Goal: Check status: Check status

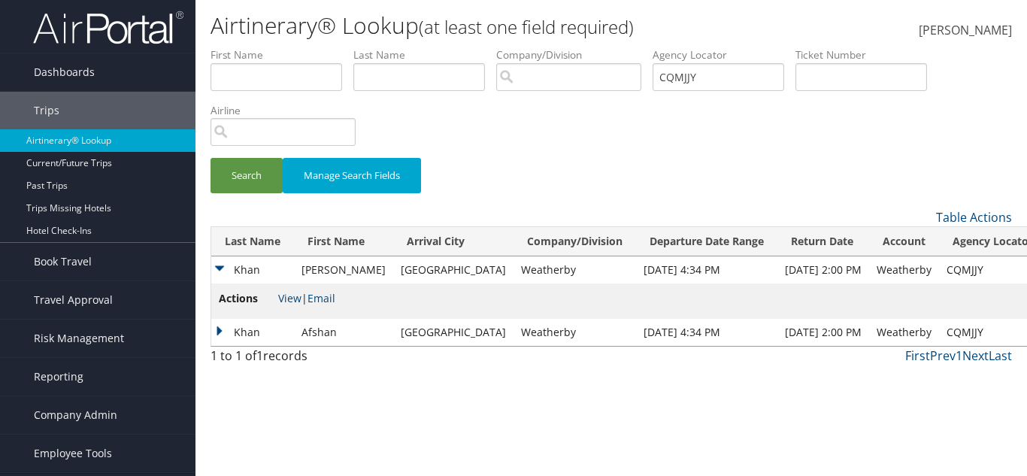
click at [697, 73] on input "CQMJJY" at bounding box center [719, 77] width 132 height 28
click at [247, 171] on button "Search" at bounding box center [246, 175] width 72 height 35
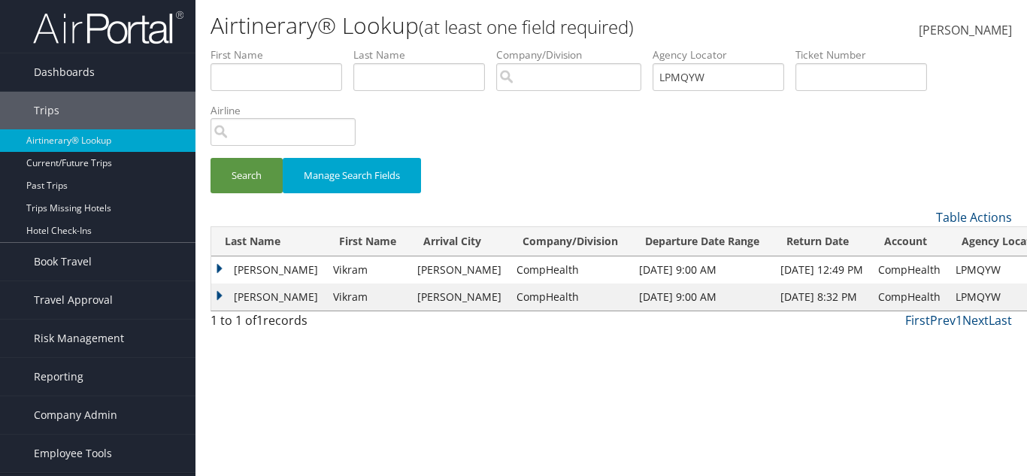
click at [257, 266] on td "Palkar" at bounding box center [268, 269] width 114 height 27
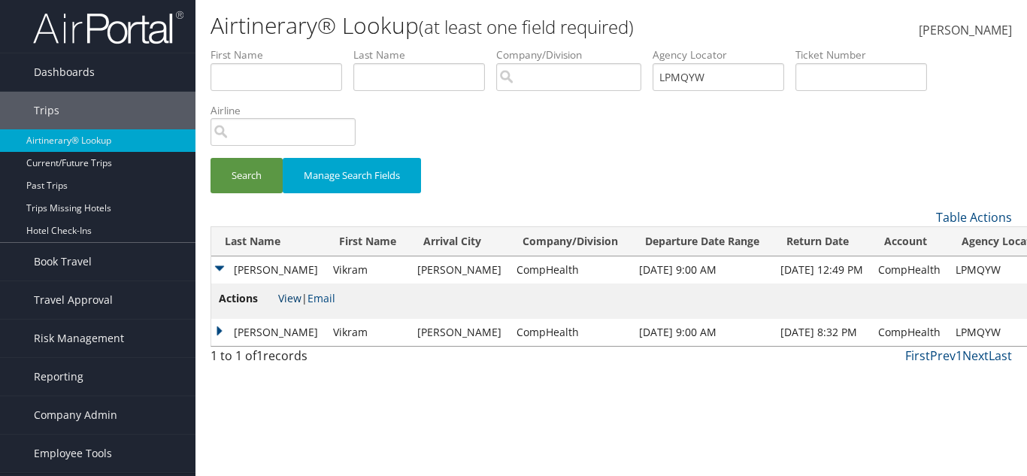
click at [289, 295] on link "View" at bounding box center [289, 298] width 23 height 14
click at [509, 268] on td "CompHealth" at bounding box center [570, 269] width 123 height 27
copy td "CompHealth"
click at [231, 189] on button "Search" at bounding box center [246, 175] width 72 height 35
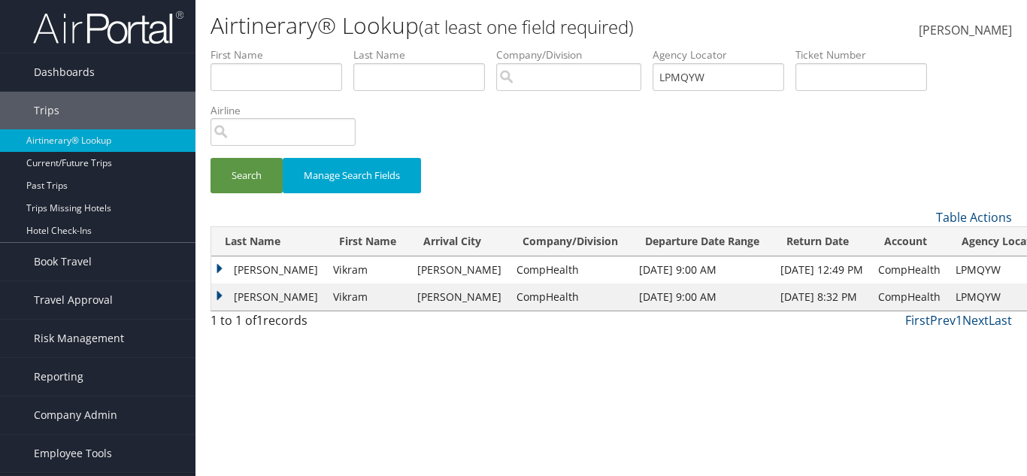
click at [267, 271] on td "Palkar" at bounding box center [268, 269] width 114 height 27
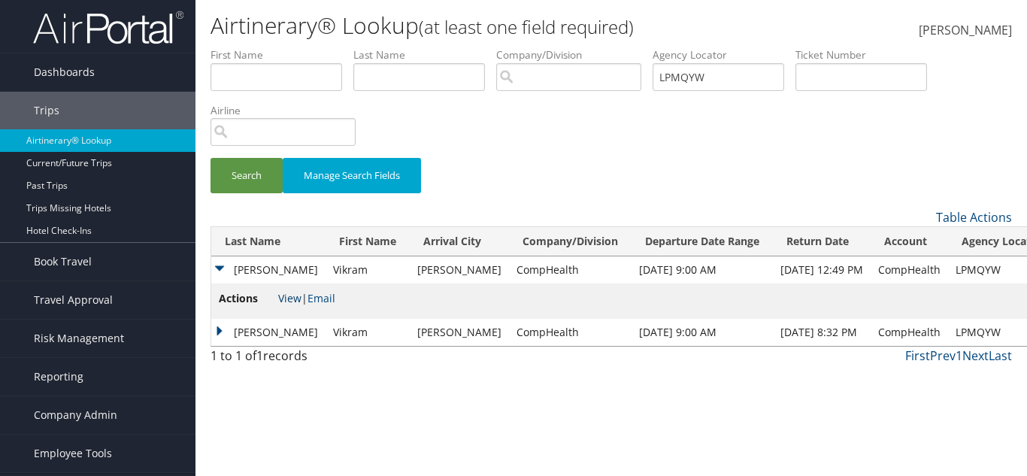
click at [288, 293] on link "View" at bounding box center [289, 298] width 23 height 14
click at [256, 177] on button "Search" at bounding box center [246, 175] width 72 height 35
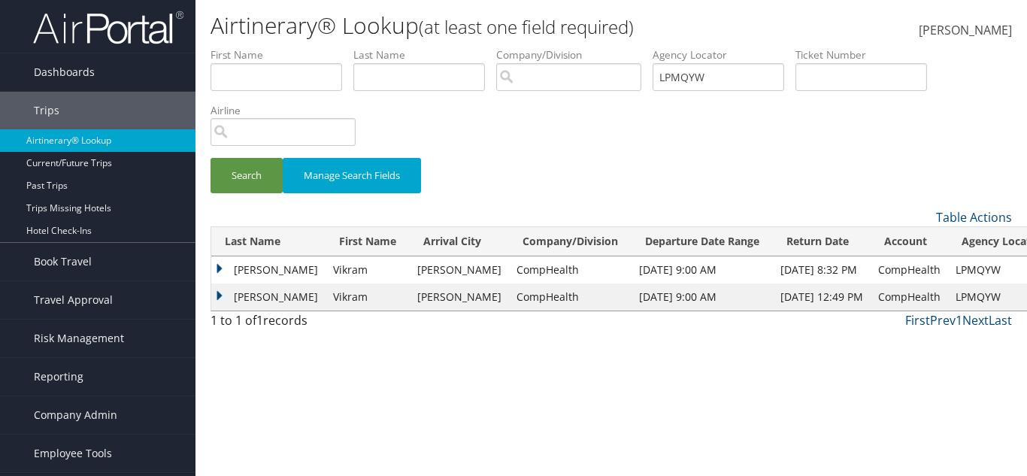
click at [278, 265] on td "Palkar" at bounding box center [268, 269] width 114 height 27
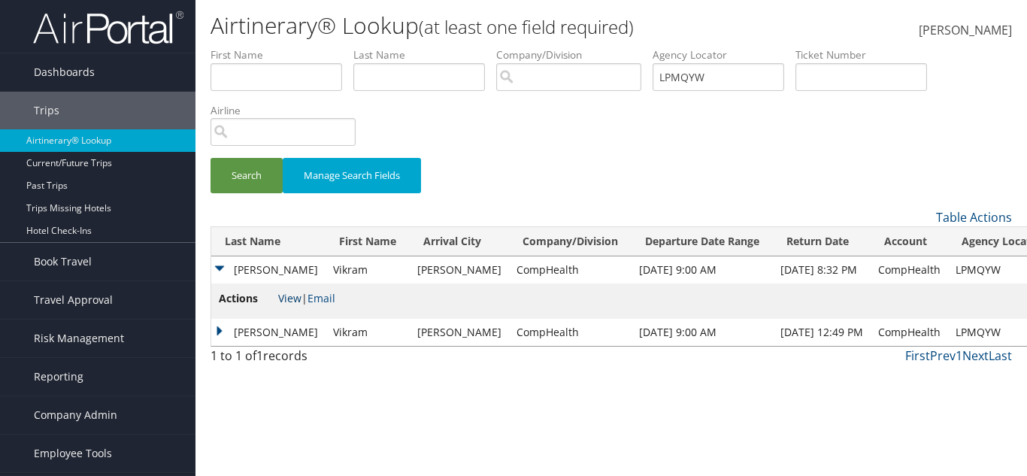
click at [292, 297] on link "View" at bounding box center [289, 298] width 23 height 14
click at [282, 290] on li "Actions View | Email" at bounding box center [277, 301] width 117 height 22
click at [285, 292] on link "View" at bounding box center [289, 298] width 23 height 14
click at [711, 70] on input "LPMQYW" at bounding box center [719, 77] width 132 height 28
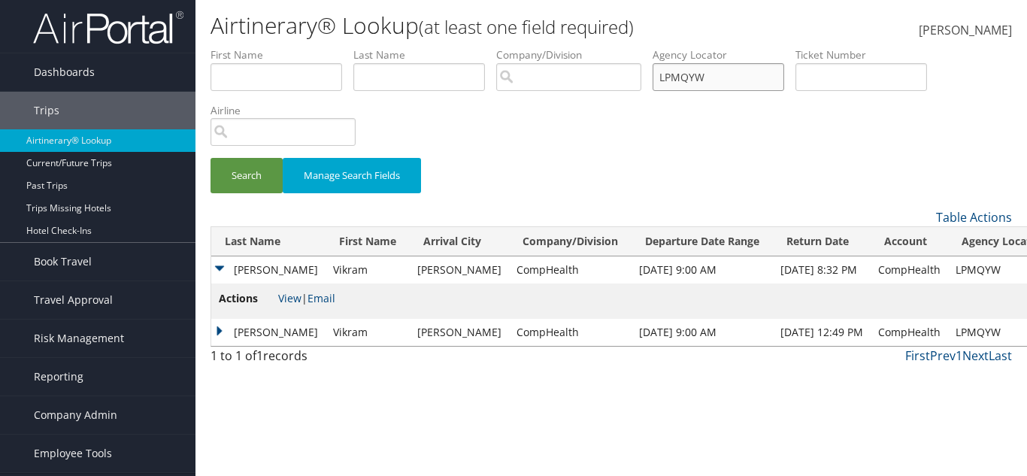
paste input "CQMJJY"
click at [231, 176] on button "Search" at bounding box center [246, 175] width 72 height 35
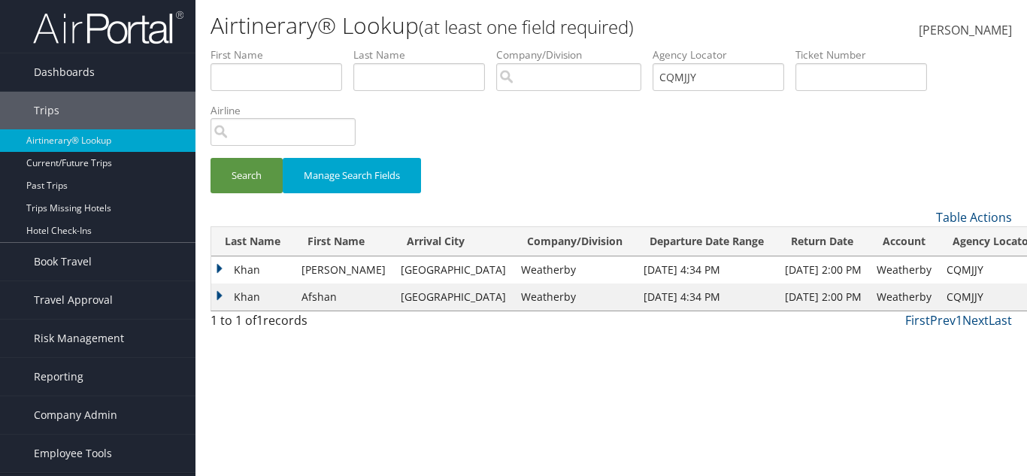
click at [305, 263] on td "Mohammad" at bounding box center [343, 269] width 99 height 27
click at [289, 274] on tr "Khan Mohammad Houston Weatherby Aug 29, 2025 4:34 PM Sep 14, 2025 2:00 PM Weath…" at bounding box center [628, 269] width 835 height 27
click at [248, 266] on td "Khan" at bounding box center [252, 269] width 83 height 27
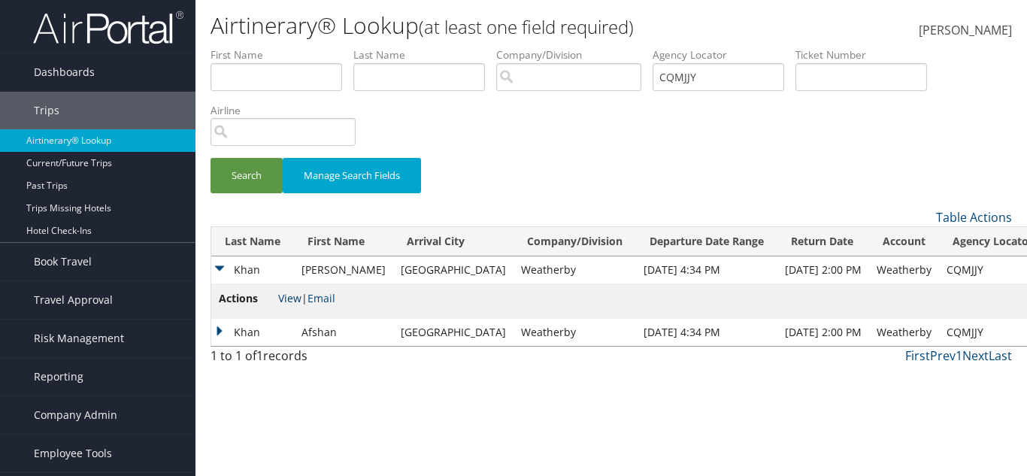
click at [291, 296] on link "View" at bounding box center [289, 298] width 23 height 14
click at [705, 62] on label "Agency Locator" at bounding box center [724, 54] width 143 height 15
click at [710, 73] on input "CQMJJY" at bounding box center [719, 77] width 132 height 28
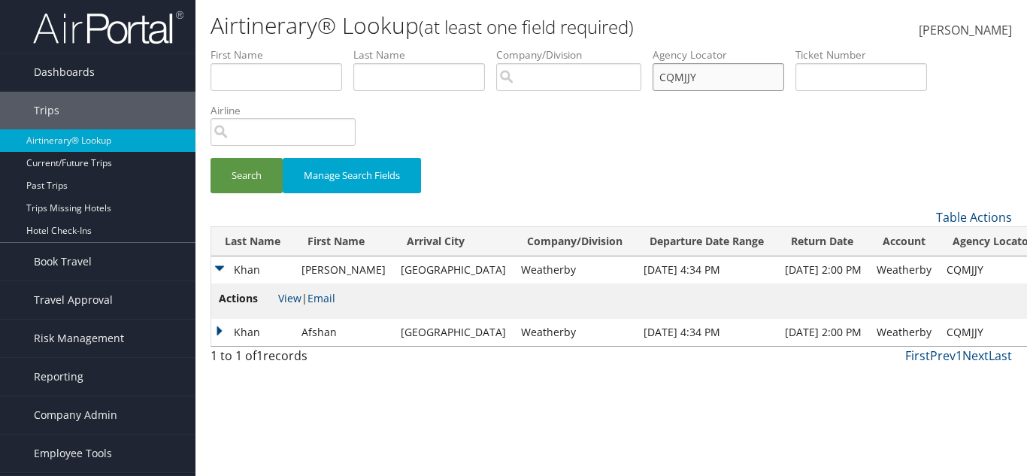
type input "\"
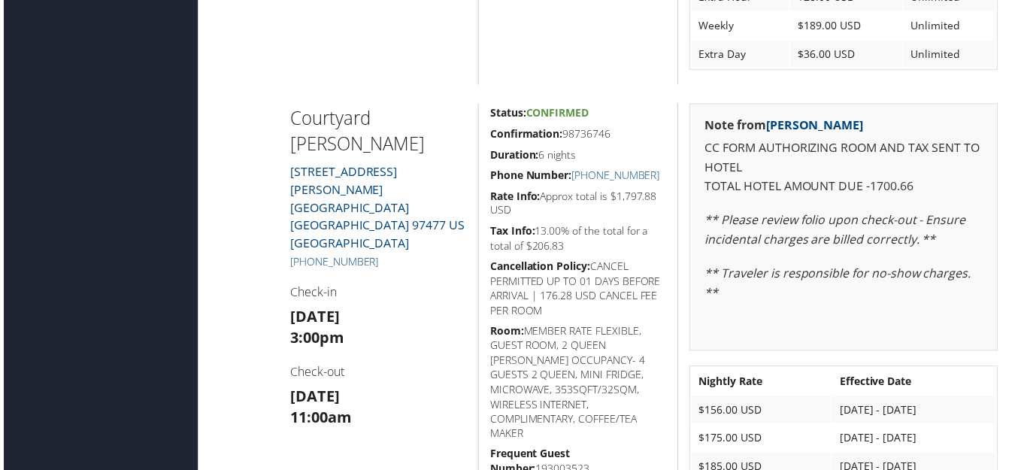
scroll to position [1278, 0]
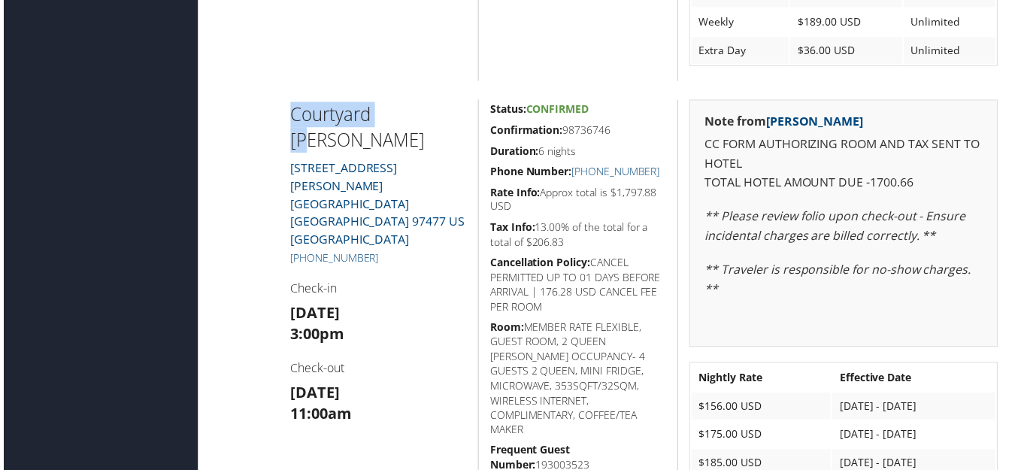
drag, startPoint x: 324, startPoint y: 104, endPoint x: 392, endPoint y: 114, distance: 69.0
click at [392, 114] on h2 "Courtyard Eugene Marriott" at bounding box center [378, 127] width 178 height 50
click at [381, 137] on h2 "Courtyard Eugene Marriott" at bounding box center [378, 127] width 178 height 50
drag, startPoint x: 335, startPoint y: 141, endPoint x: 272, endPoint y: 114, distance: 68.7
click at [272, 114] on div "Courtyard Eugene Marriott 3443 HUTTON ST Springfield OR 97477 US Lan +1 (541) 7…" at bounding box center [610, 341] width 801 height 483
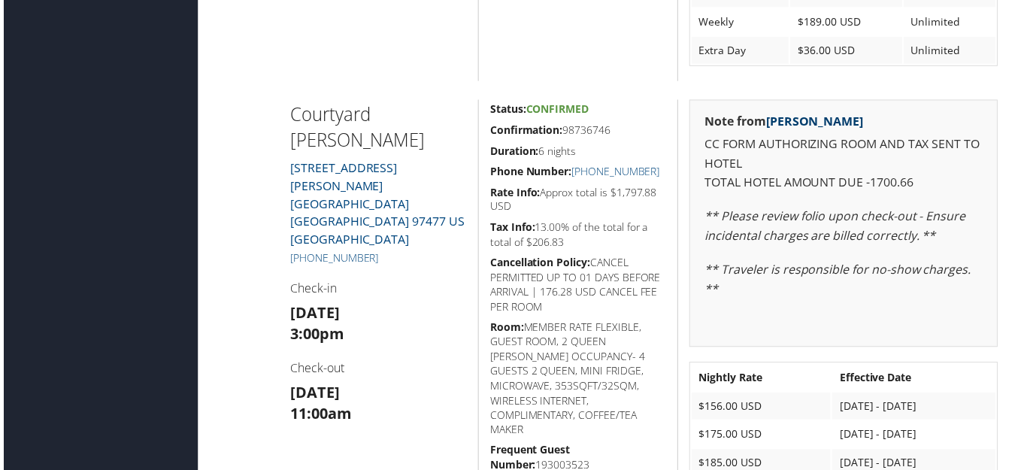
copy h2 "Courtyard Eugene Marriott"
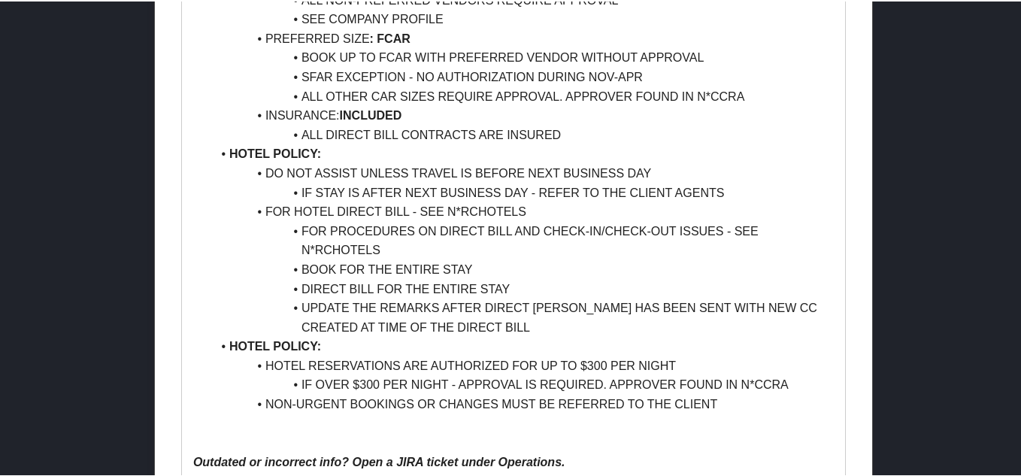
scroll to position [1328, 0]
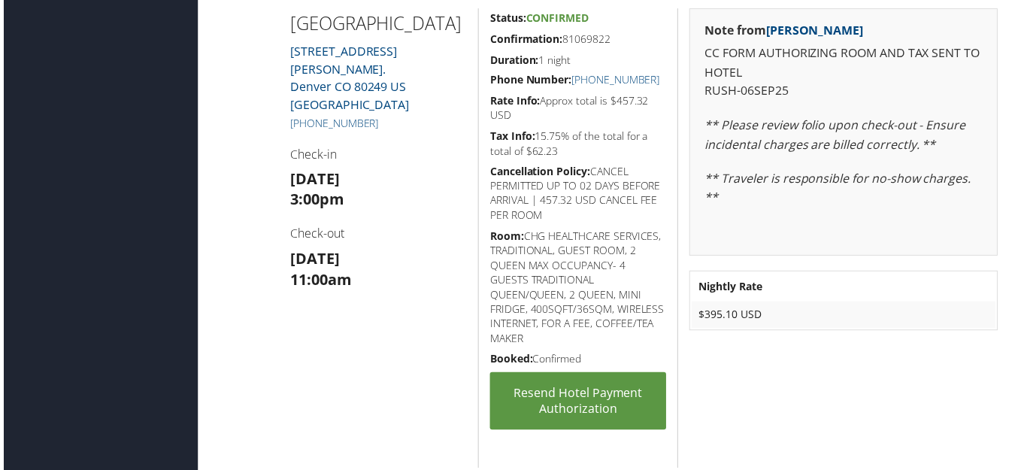
scroll to position [2180, 0]
drag, startPoint x: 658, startPoint y: 77, endPoint x: 571, endPoint y: 83, distance: 87.4
click at [571, 83] on h5 "Phone Number: +1 (303) 317-1800" at bounding box center [577, 79] width 177 height 15
copy link "+1 (303) 317-1800"
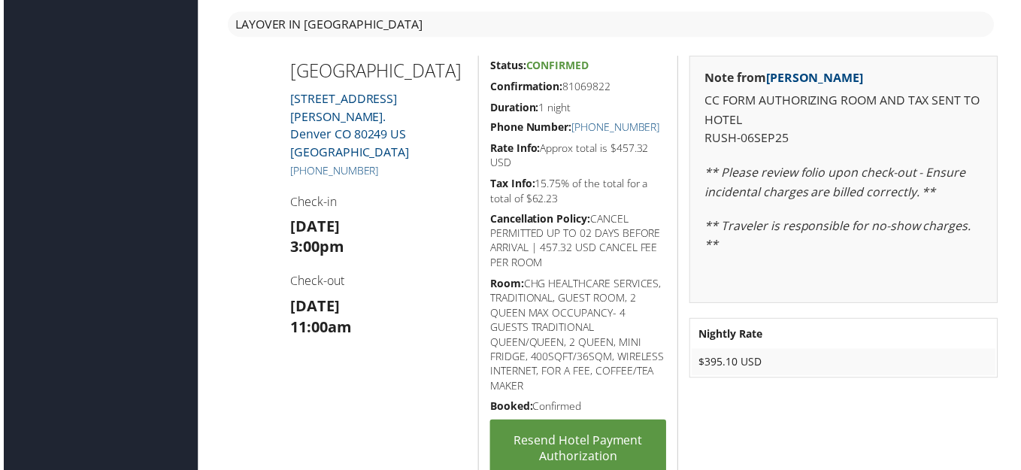
scroll to position [2105, 0]
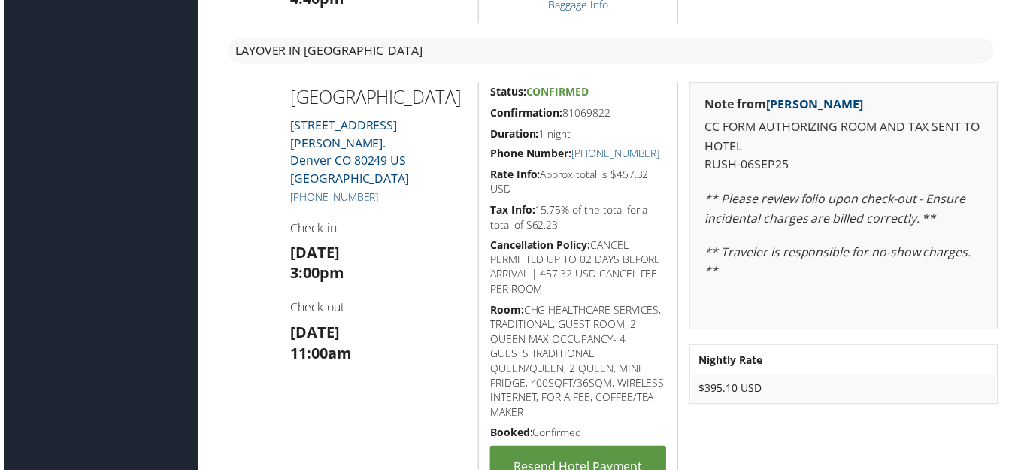
drag, startPoint x: 293, startPoint y: 98, endPoint x: 465, endPoint y: 98, distance: 171.4
click at [465, 98] on div "Westin Denver Airport 8300 PENA BOULEVARD. Denver CO 80249 US Denver +1 (303) 3…" at bounding box center [377, 314] width 201 height 462
copy h2 "Westin Denver Airport"
click at [614, 112] on h5 "Confirmation: 81069822" at bounding box center [577, 113] width 177 height 15
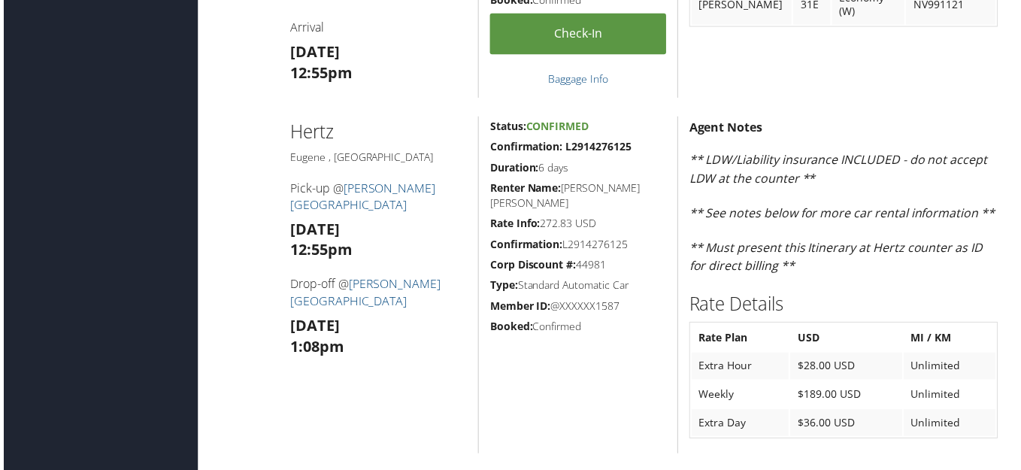
scroll to position [1052, 0]
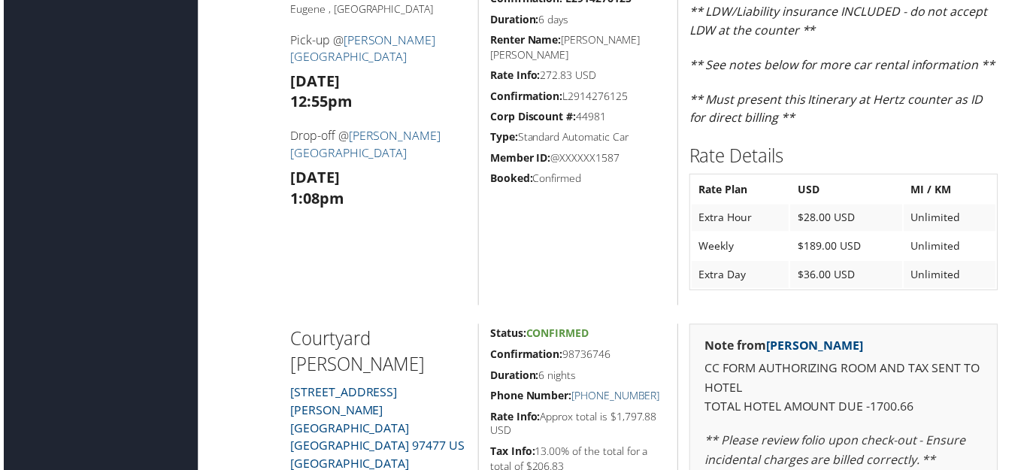
drag, startPoint x: 671, startPoint y: 392, endPoint x: 570, endPoint y: 393, distance: 100.7
drag, startPoint x: 590, startPoint y: 383, endPoint x: 571, endPoint y: 397, distance: 23.6
click at [571, 397] on h5 "Phone Number: +1 (541) 726-2121" at bounding box center [577, 397] width 177 height 15
copy link "[PHONE_NUMBER]"
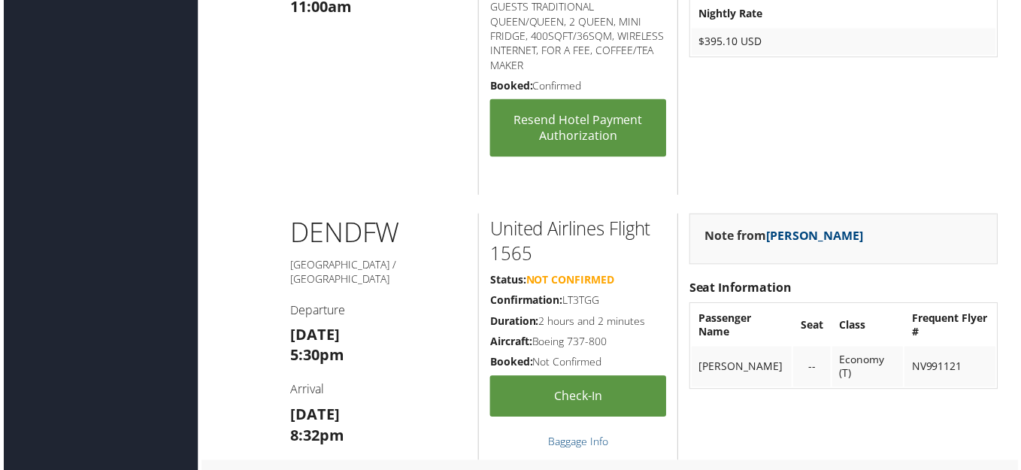
scroll to position [2556, 0]
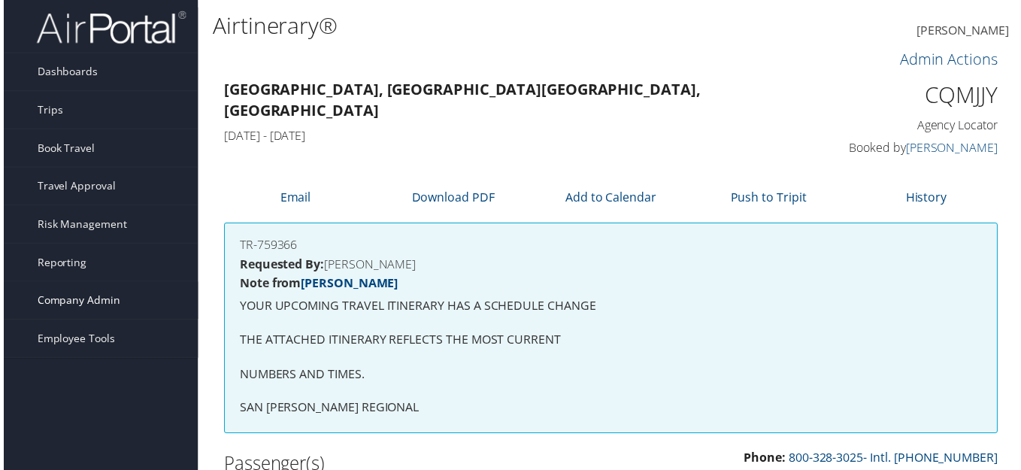
click at [90, 298] on span "Company Admin" at bounding box center [75, 302] width 83 height 38
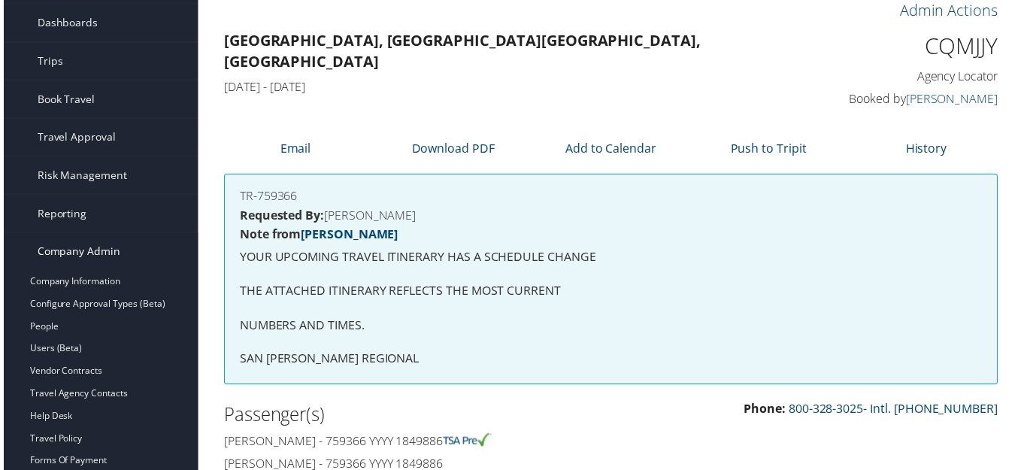
scroll to position [75, 0]
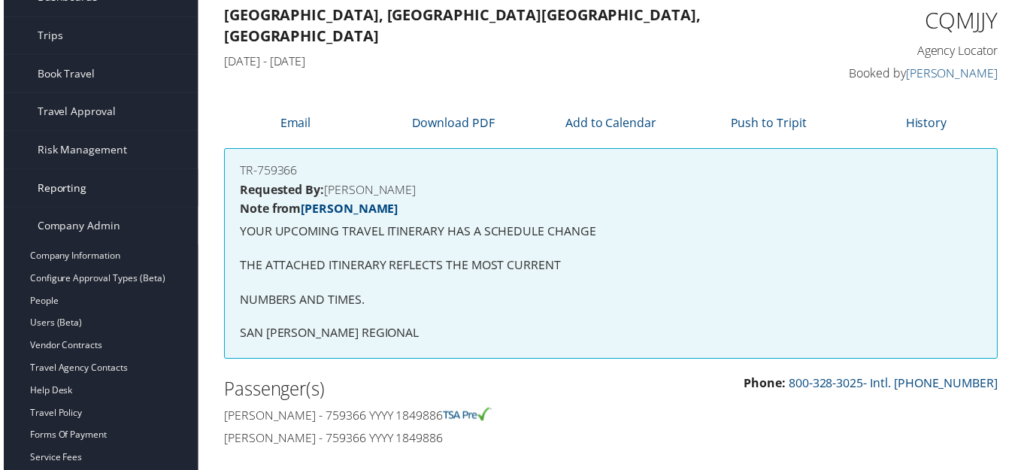
click at [72, 178] on span "Reporting" at bounding box center [59, 189] width 50 height 38
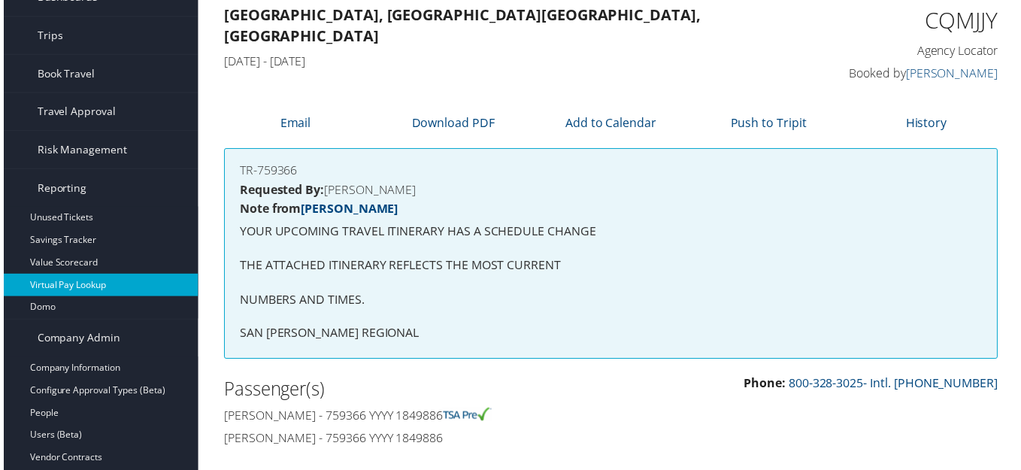
click at [65, 280] on link "Virtual Pay Lookup" at bounding box center [97, 286] width 195 height 23
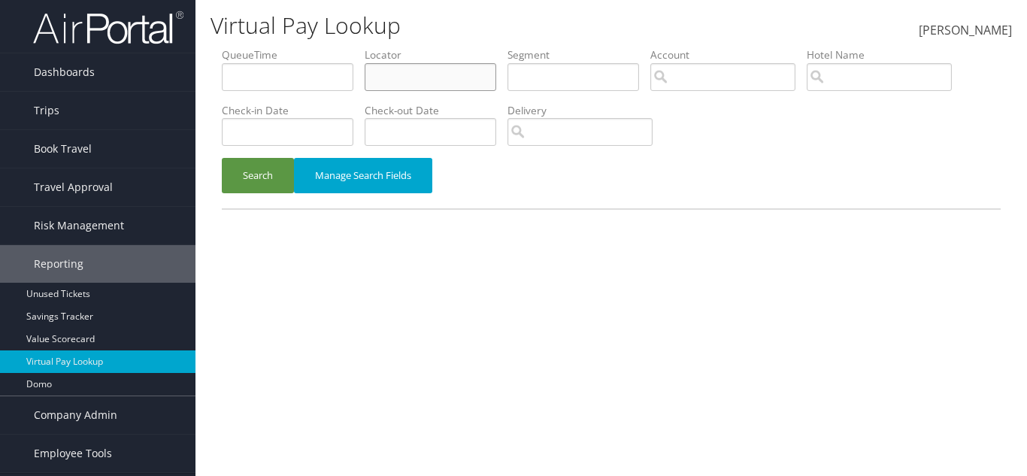
click at [419, 72] on input "text" at bounding box center [431, 77] width 132 height 28
paste input "LPMQYW"
type input "LPMQYW"
click at [250, 180] on button "Search" at bounding box center [258, 175] width 72 height 35
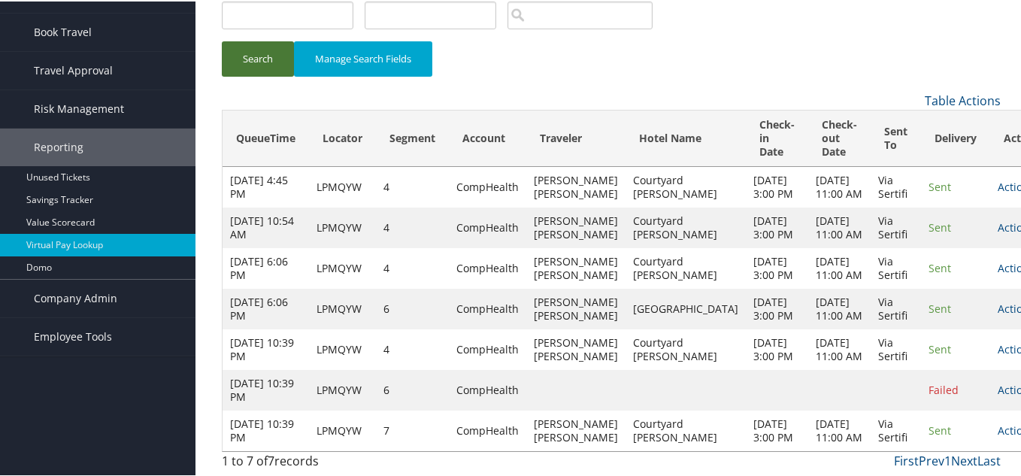
scroll to position [197, 0]
click at [998, 425] on link "Actions" at bounding box center [1016, 429] width 37 height 14
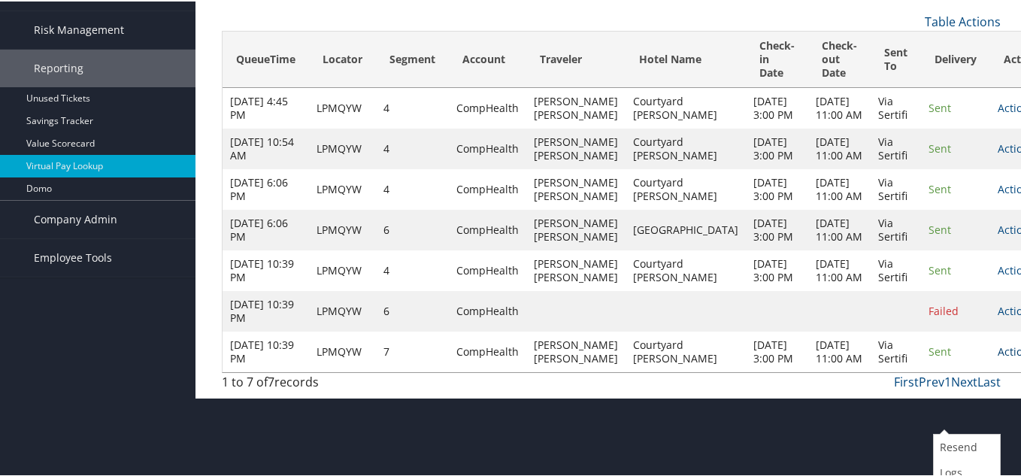
scroll to position [243, 0]
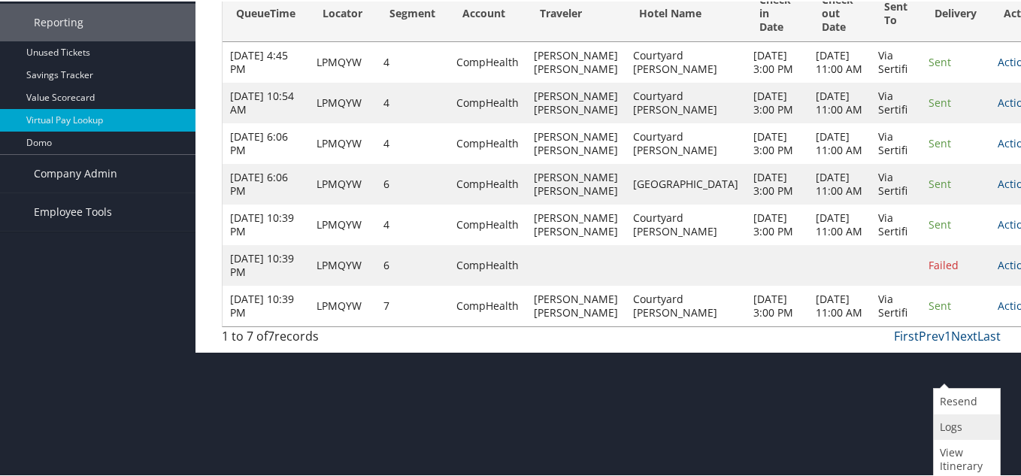
click at [954, 429] on link "Logs" at bounding box center [965, 426] width 62 height 26
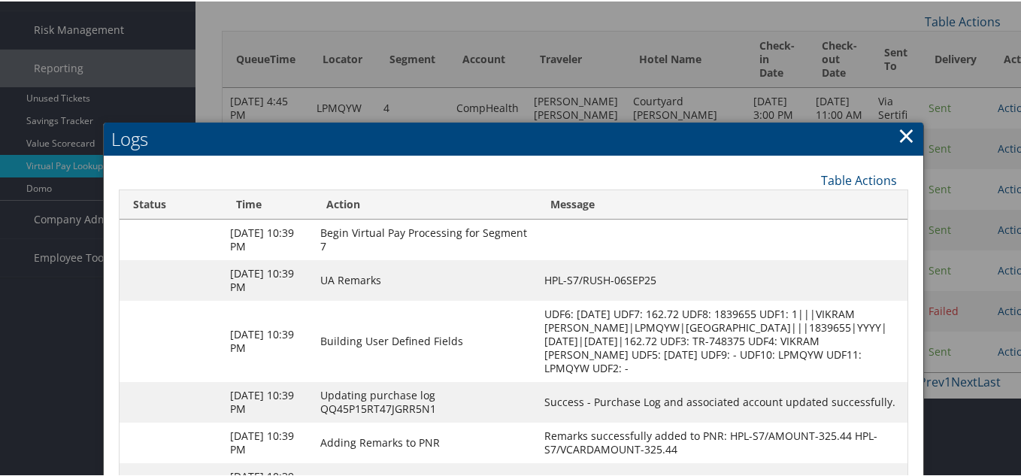
scroll to position [360, 0]
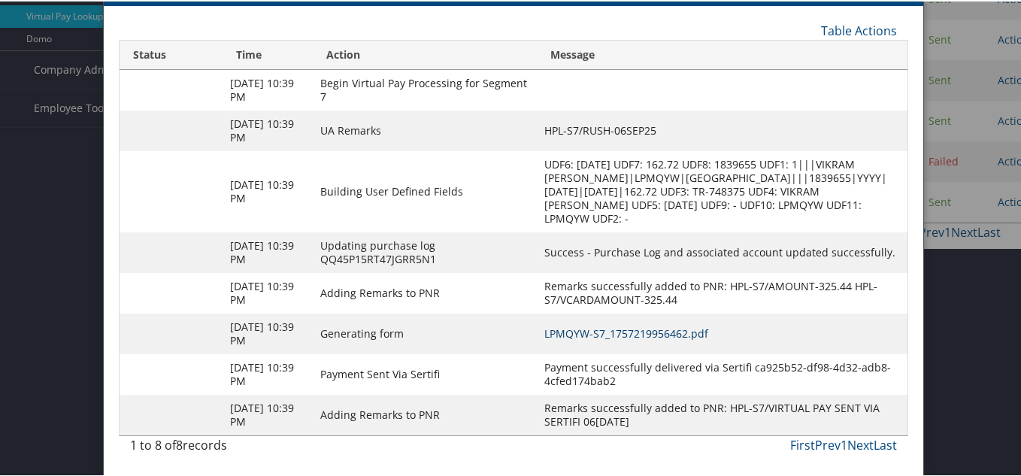
click at [651, 327] on link "LPMQYW-S7_1757219956462.pdf" at bounding box center [626, 332] width 164 height 14
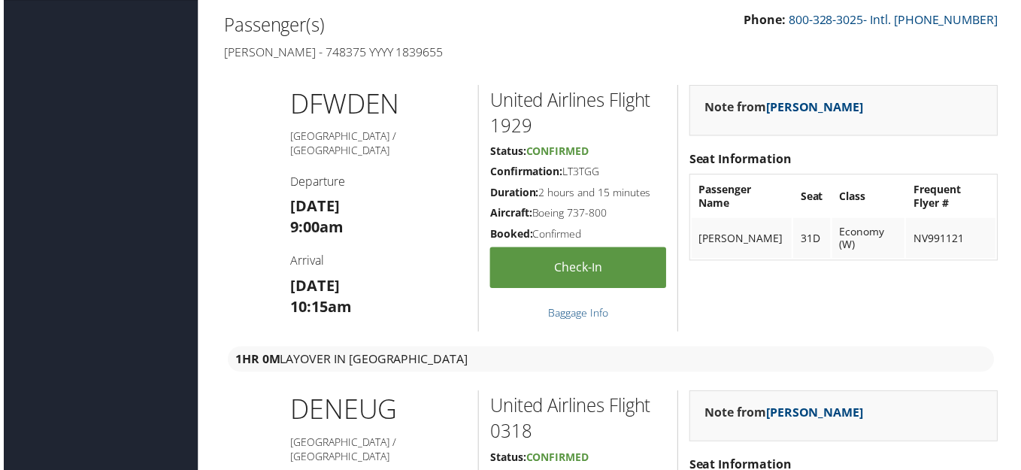
scroll to position [285, 0]
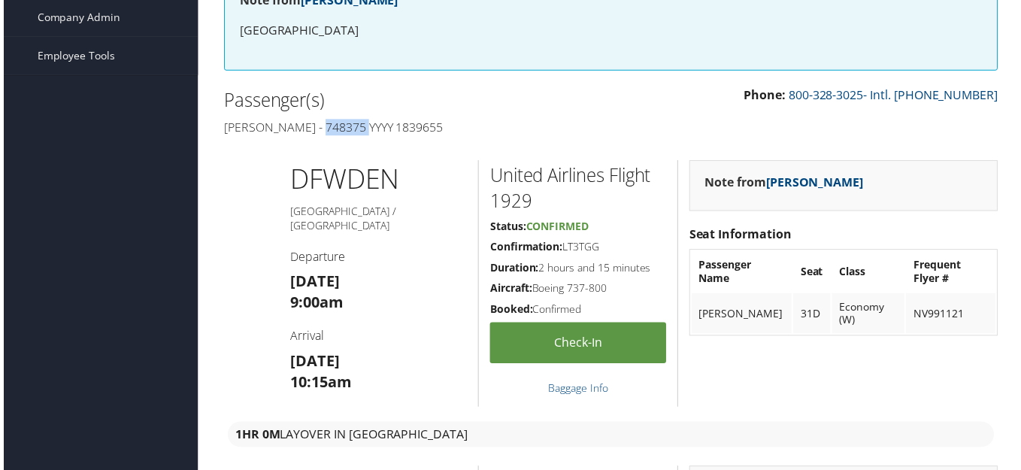
drag, startPoint x: 344, startPoint y: 129, endPoint x: 392, endPoint y: 123, distance: 49.2
click at [392, 123] on h4 "[PERSON_NAME] - 748375 YYYY 1839655" at bounding box center [411, 128] width 378 height 17
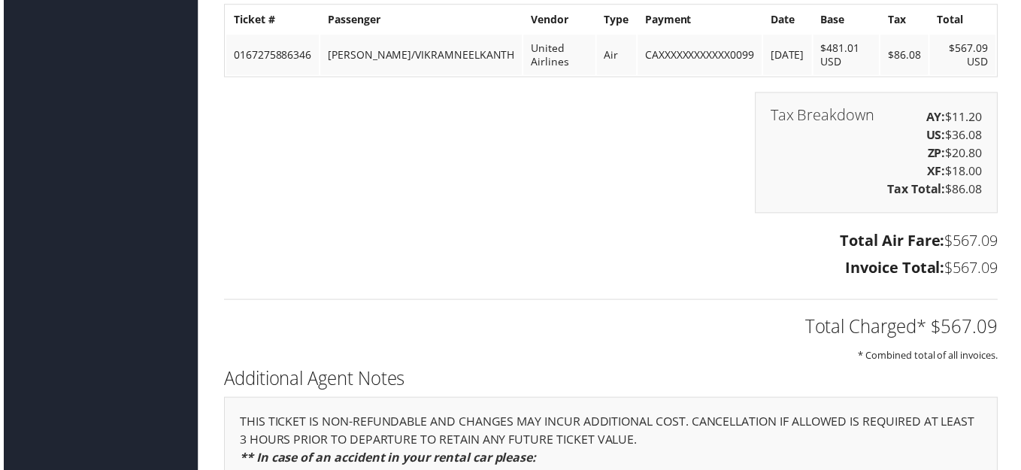
scroll to position [3517, 0]
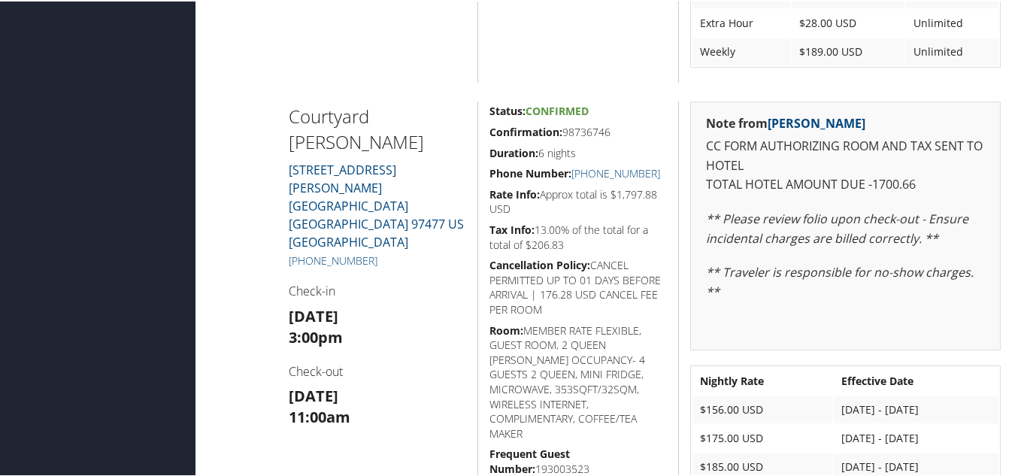
scroll to position [1203, 0]
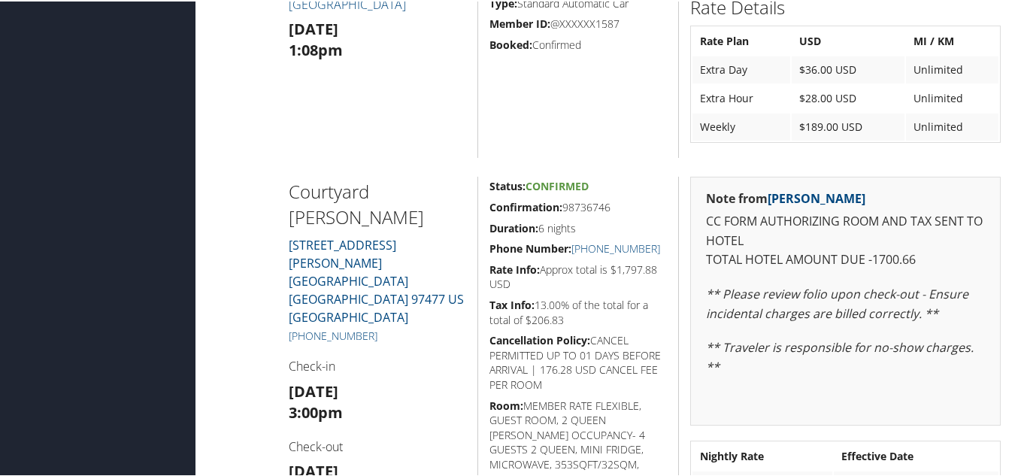
drag, startPoint x: 265, startPoint y: 180, endPoint x: 386, endPoint y: 213, distance: 126.2
click at [386, 213] on div "[GEOGRAPHIC_DATA][PERSON_NAME][STREET_ADDRESS][PERSON_NAME][GEOGRAPHIC_DATA] [P…" at bounding box center [610, 416] width 801 height 483
copy h2 "Courtyard [PERSON_NAME]"
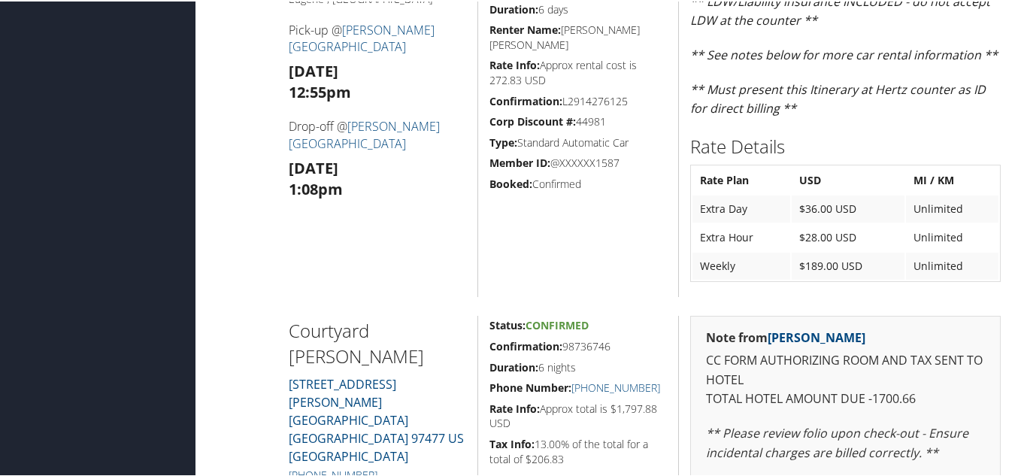
scroll to position [1052, 0]
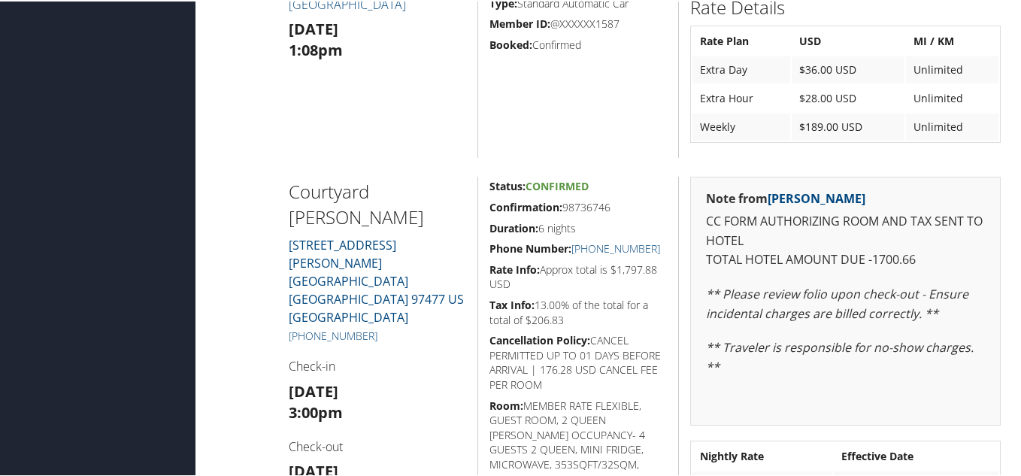
scroll to position [1128, 0]
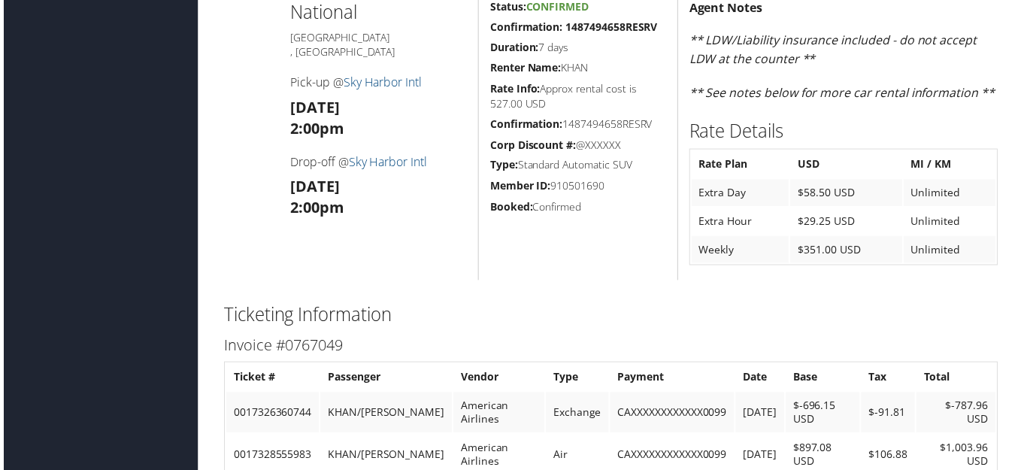
scroll to position [2556, 0]
